Goal: Information Seeking & Learning: Understand process/instructions

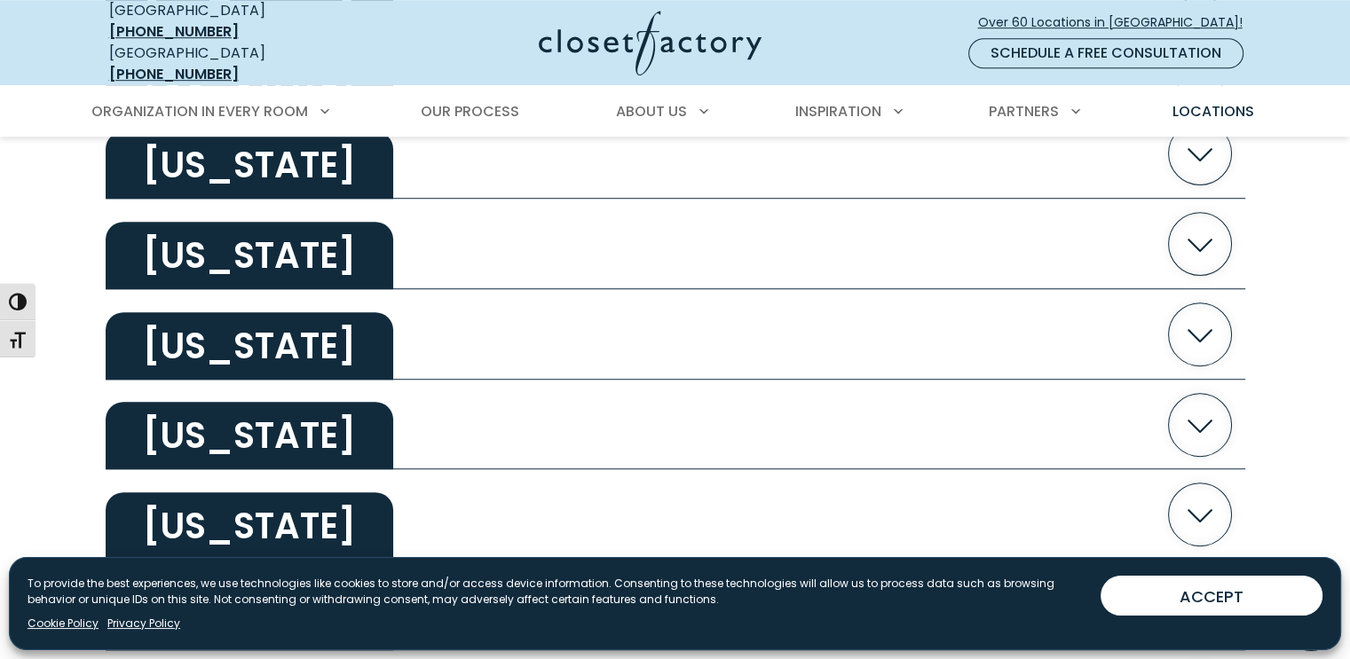
scroll to position [1187, 0]
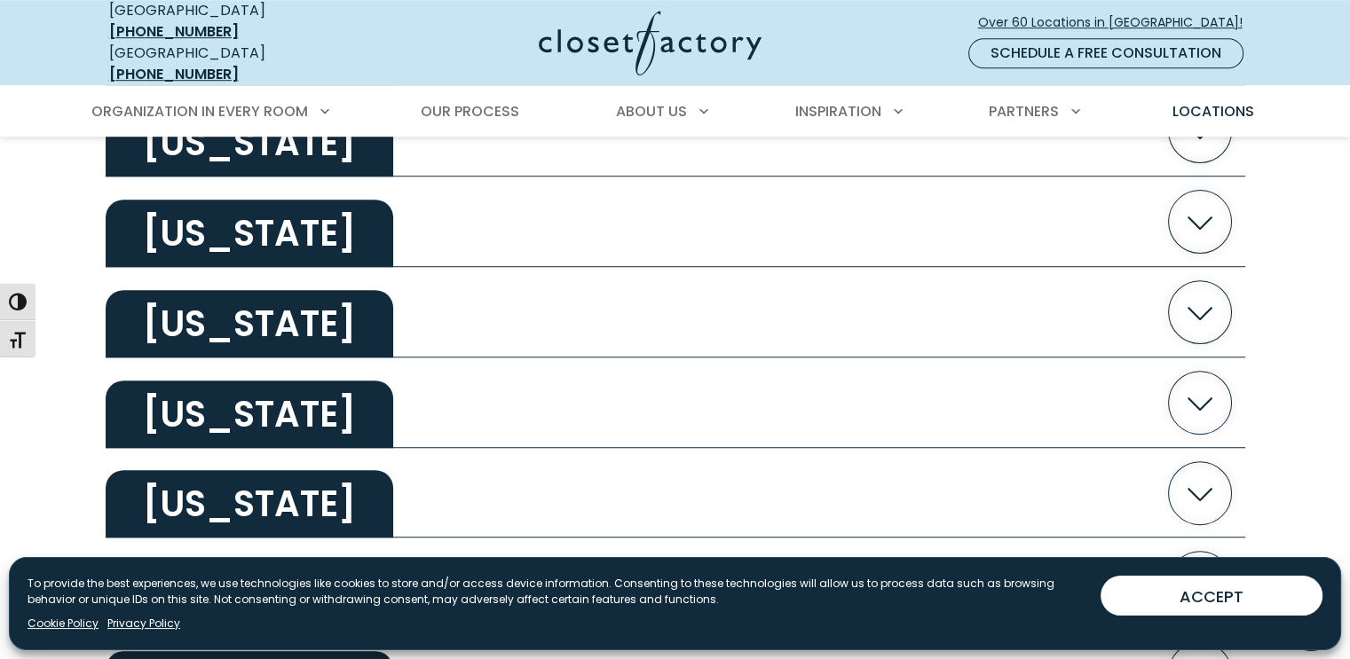
click at [972, 453] on button "Illinois" at bounding box center [675, 493] width 1139 height 91
click at [1196, 307] on icon "button" at bounding box center [1199, 313] width 25 height 13
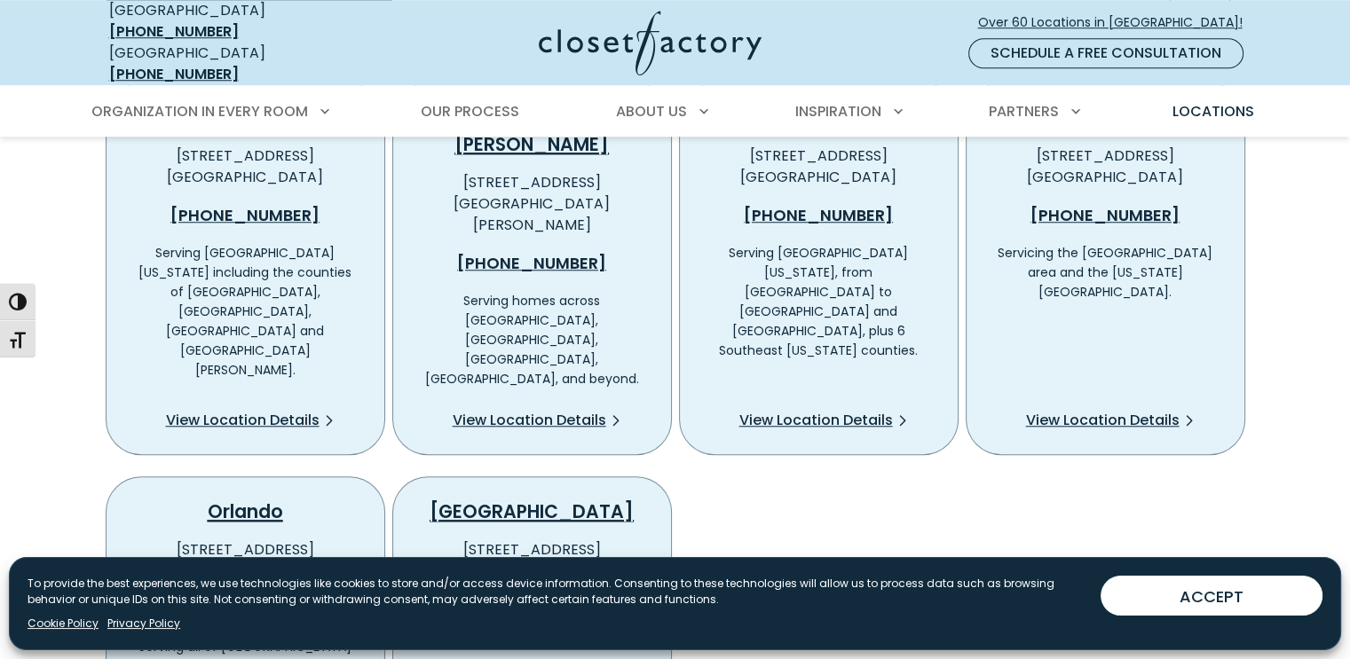
scroll to position [1491, 0]
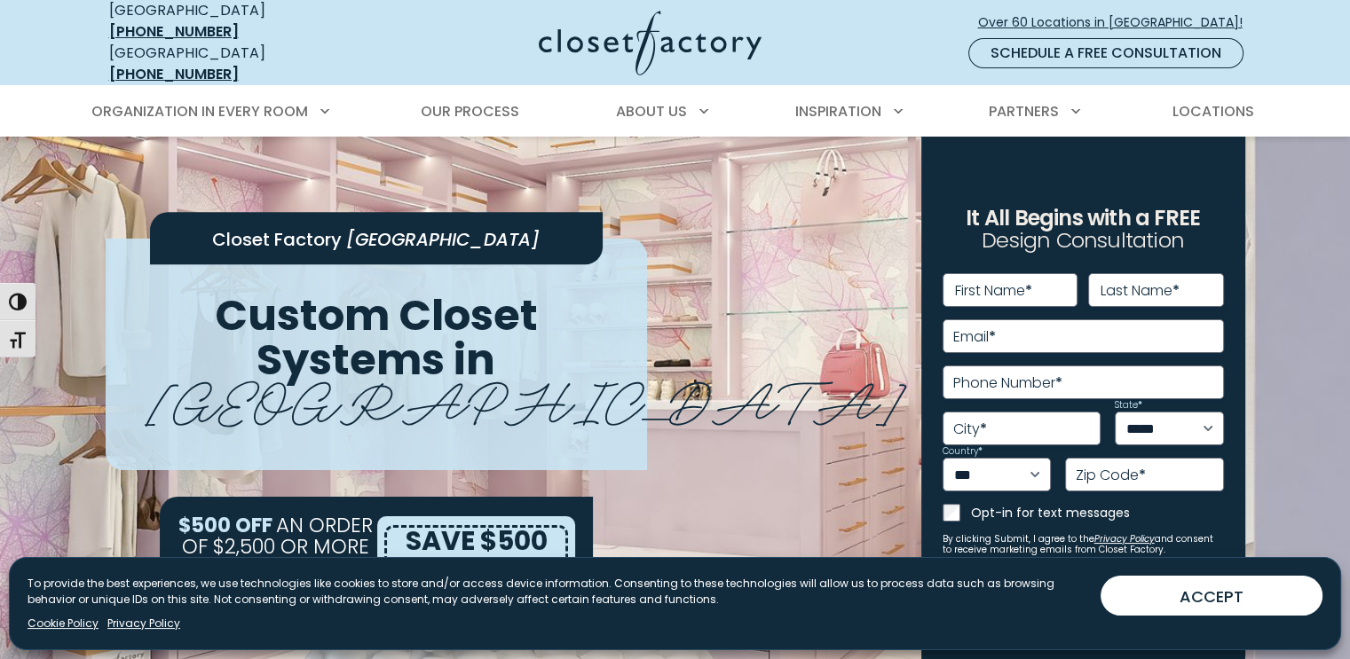
click at [485, 102] on span "Our Process" at bounding box center [470, 111] width 98 height 20
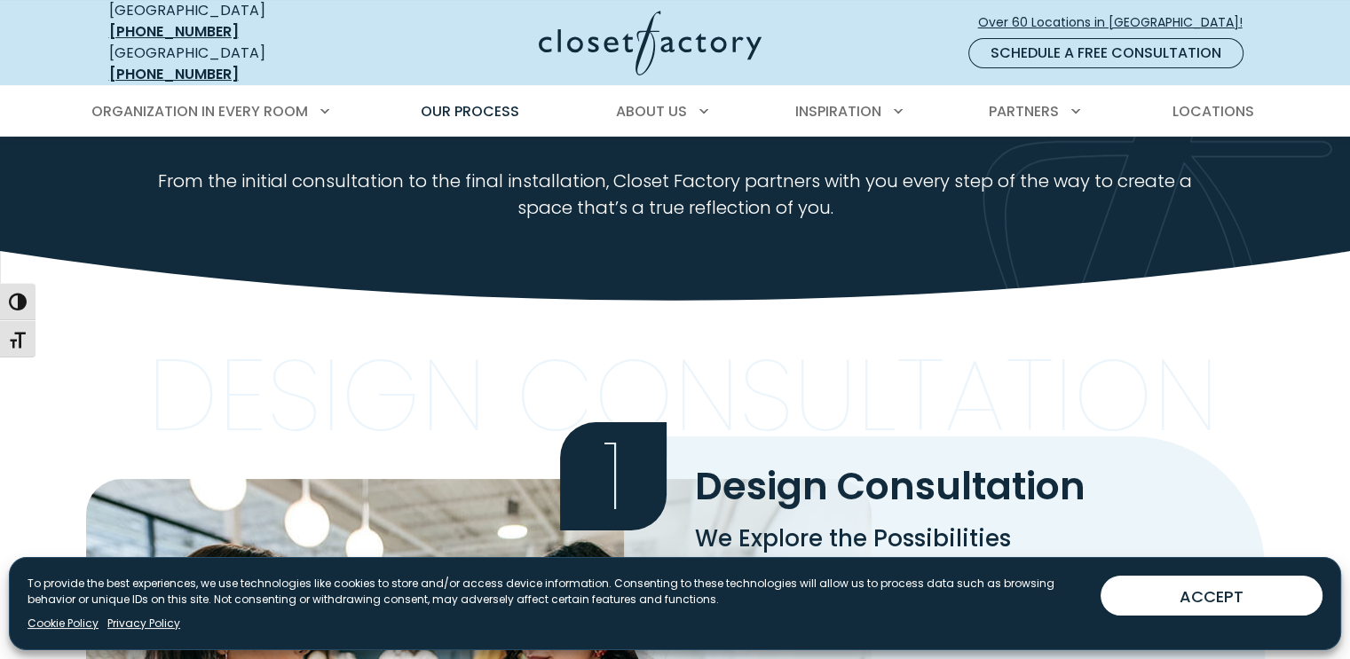
scroll to position [143, 0]
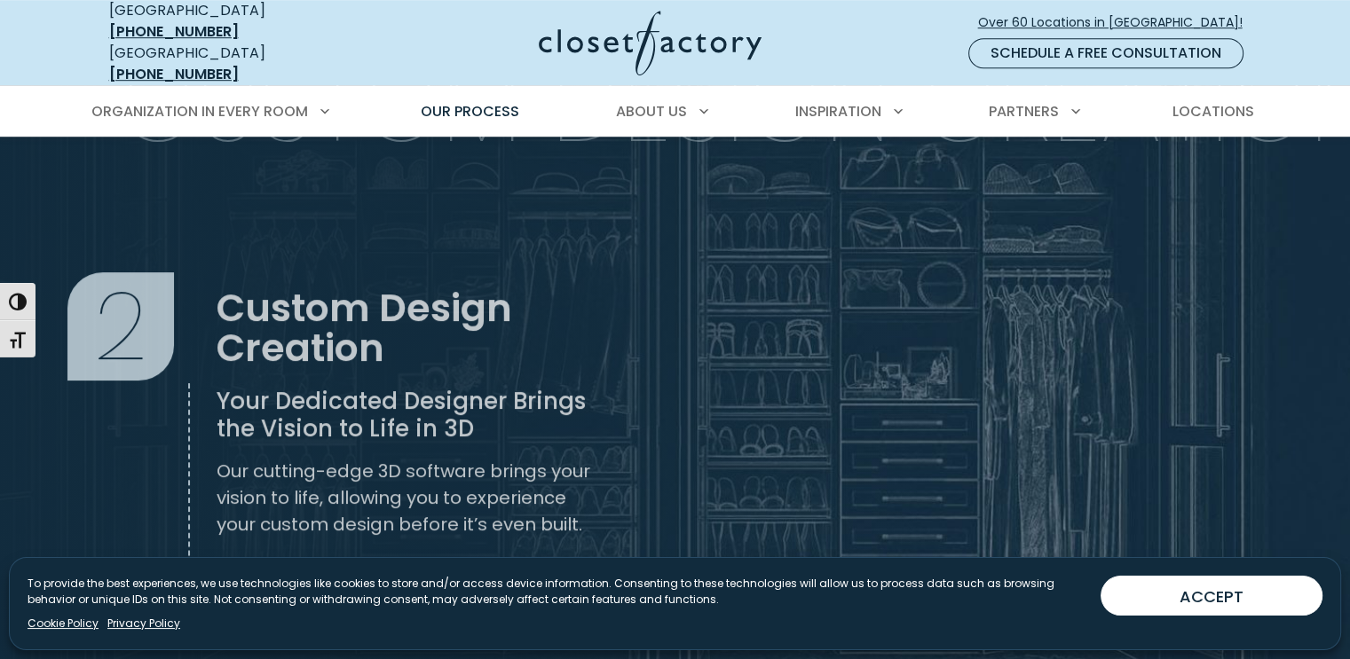
click at [843, 449] on section "Custom Design Creation 2 Custom Design Creation Your Dedicated Designer Brings …" at bounding box center [675, 351] width 1350 height 693
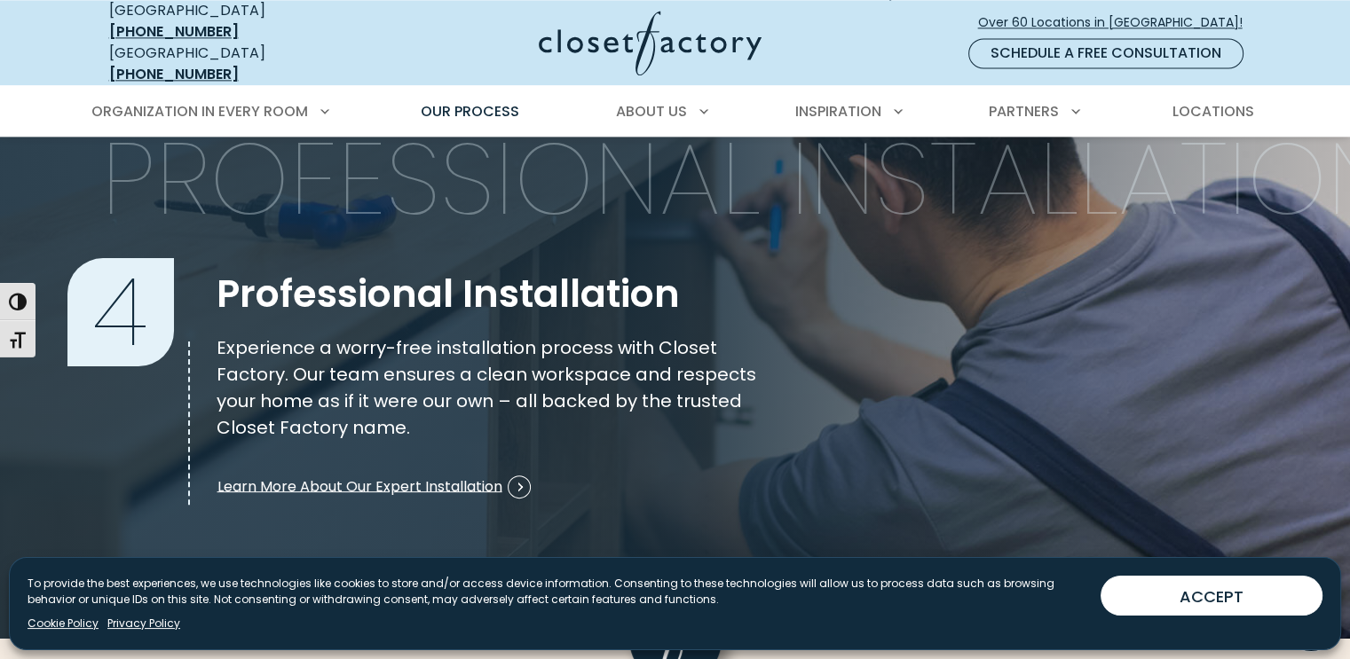
scroll to position [2502, 0]
